Goal: Transaction & Acquisition: Book appointment/travel/reservation

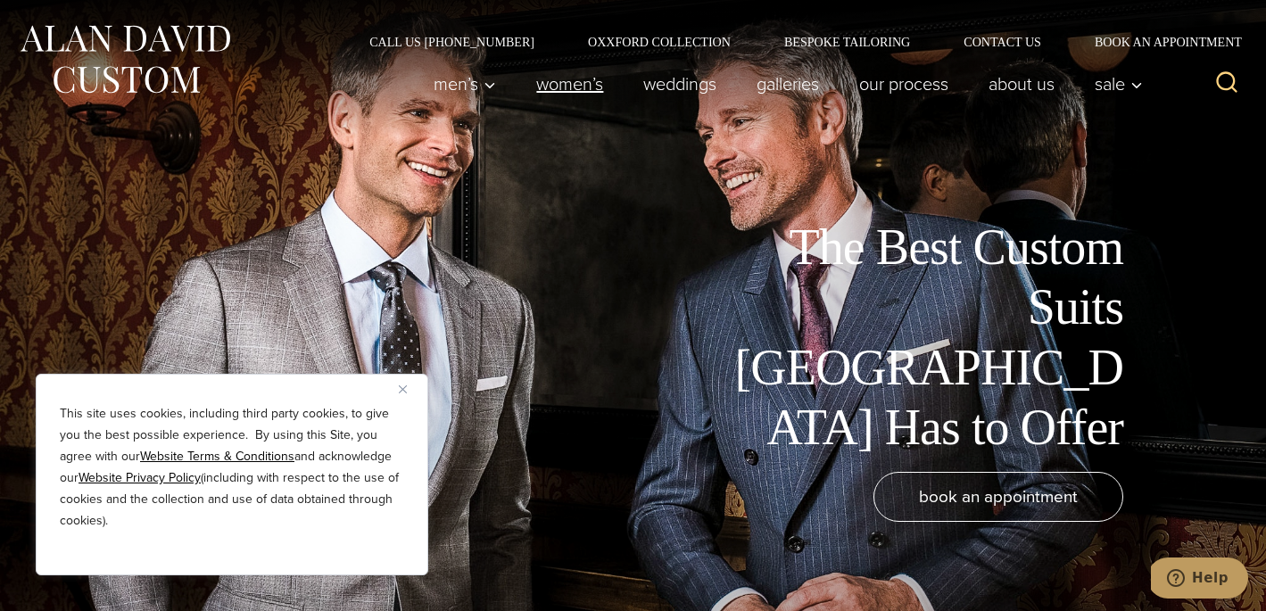
click at [573, 91] on link "Women’s" at bounding box center [569, 84] width 107 height 36
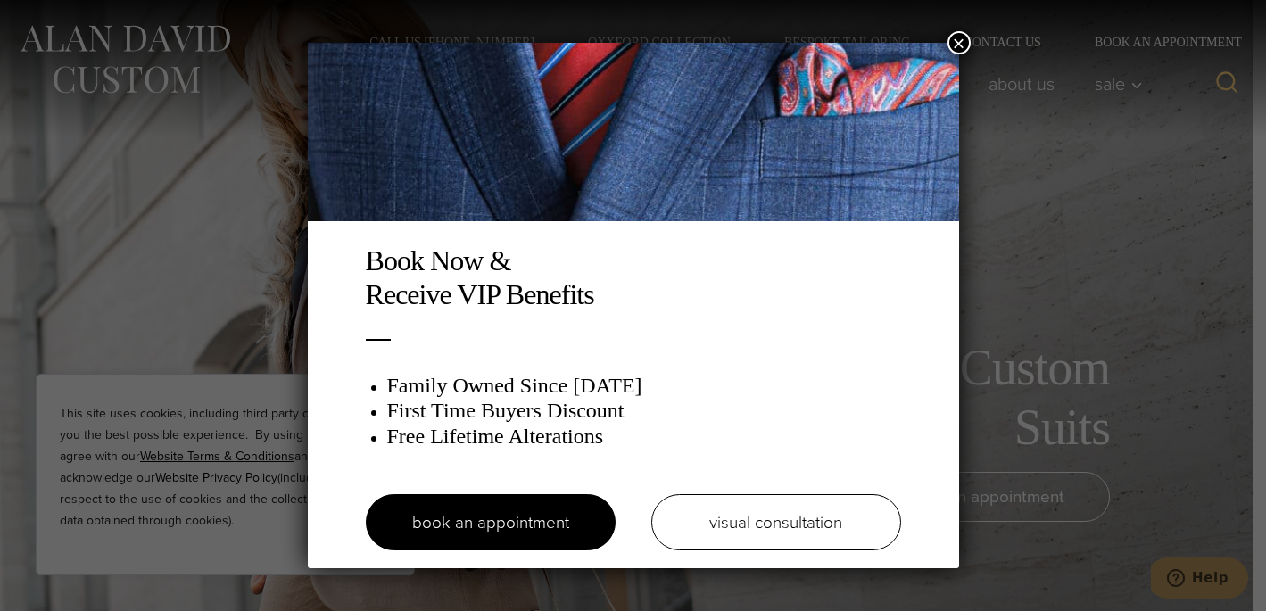
click at [1092, 245] on div "Book Now & Receive VIP Benefits Family Owned Since 1913 First Time Buyers Disco…" at bounding box center [633, 305] width 1266 height 611
